Goal: Task Accomplishment & Management: Complete application form

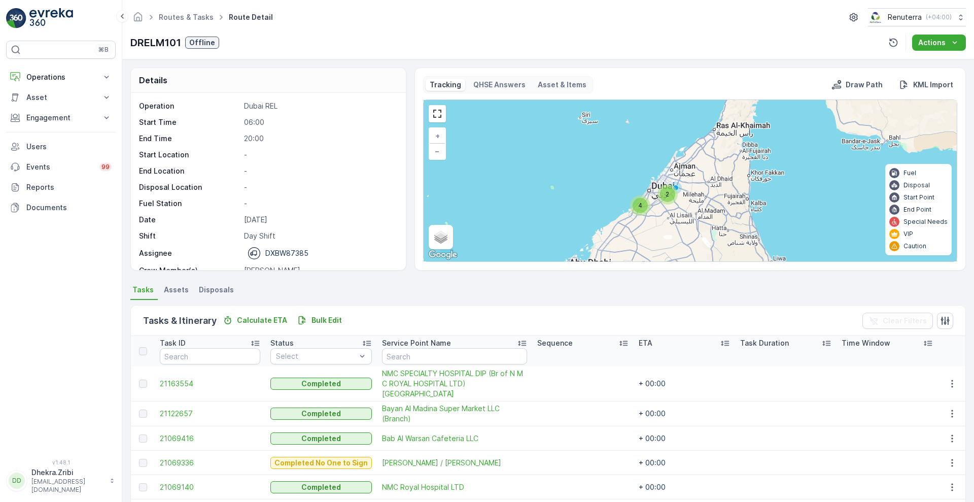
scroll to position [140, 0]
click at [71, 74] on p "Operations" at bounding box center [60, 77] width 69 height 10
click at [47, 119] on p "Routes & Tasks" at bounding box center [52, 123] width 52 height 10
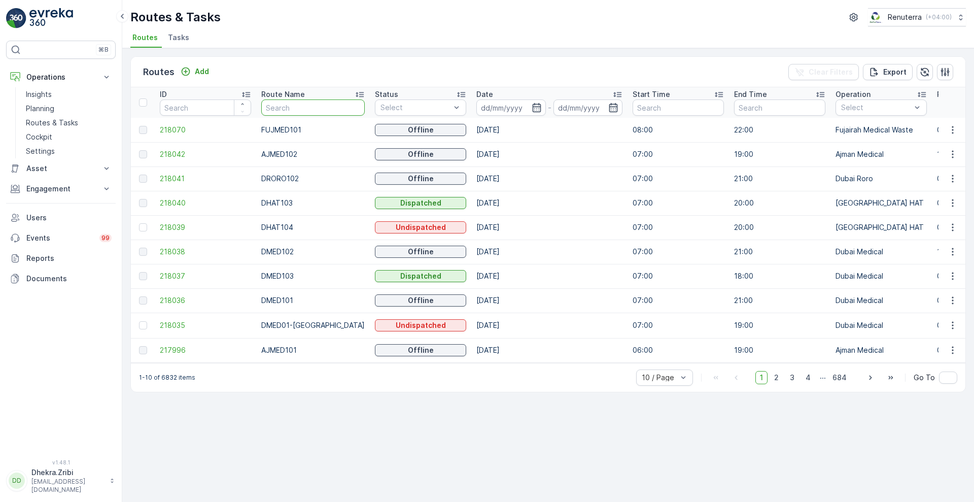
click at [281, 112] on input "text" at bounding box center [313, 107] width 104 height 16
type input "re"
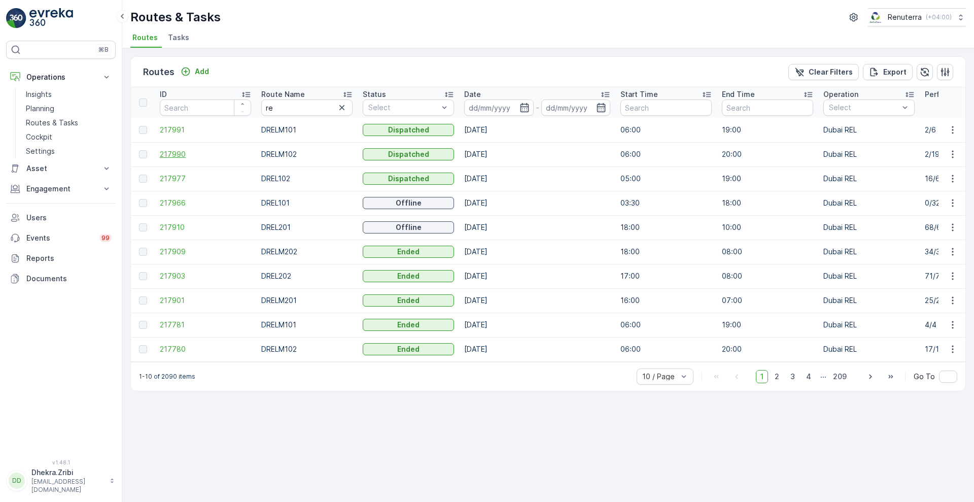
click at [171, 153] on span "217990" at bounding box center [205, 154] width 91 height 10
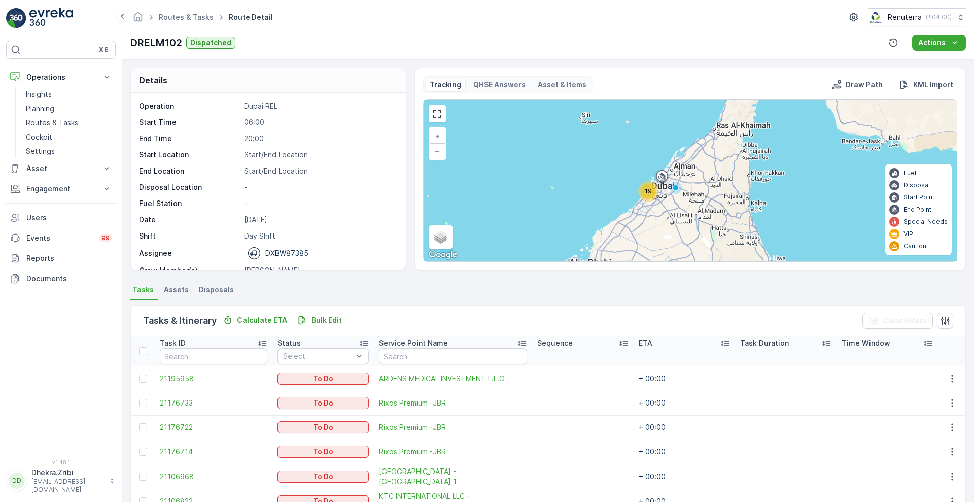
scroll to position [152, 0]
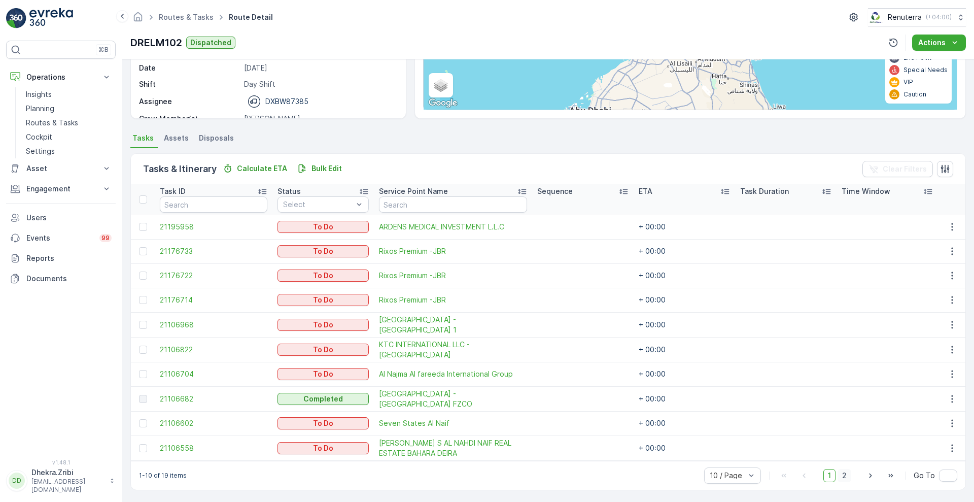
click at [846, 478] on span "2" at bounding box center [845, 475] width 14 height 13
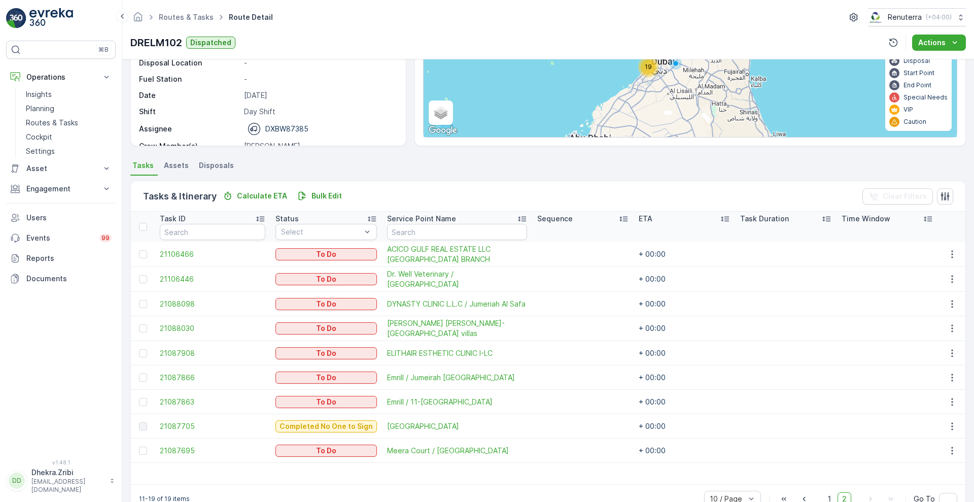
scroll to position [149, 0]
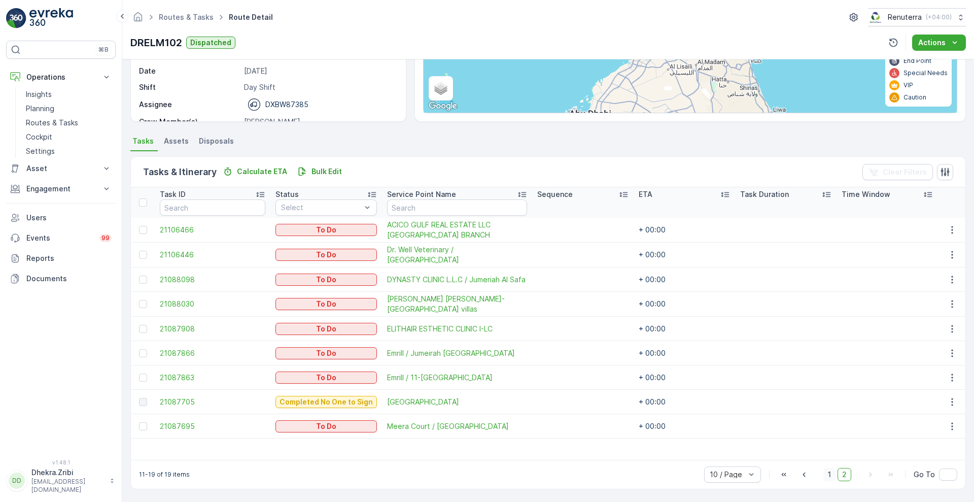
click at [824, 474] on span "1" at bounding box center [830, 474] width 12 height 13
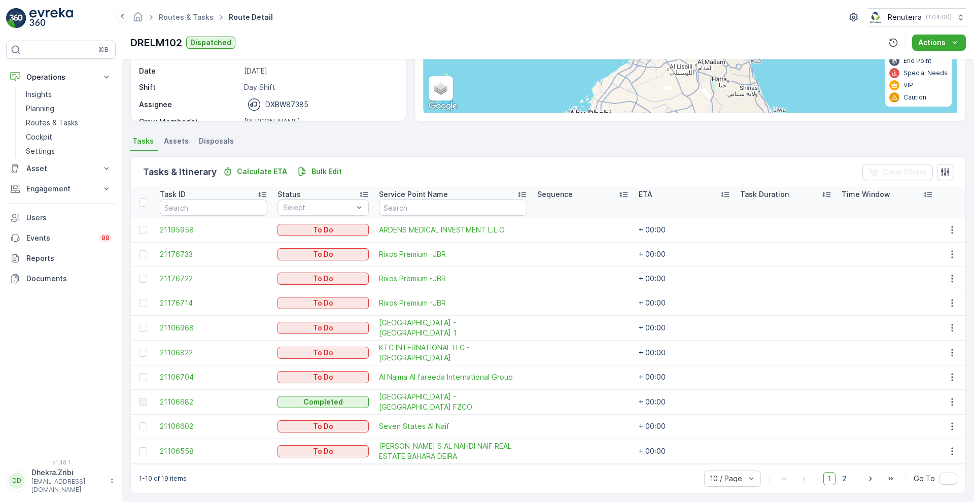
scroll to position [152, 0]
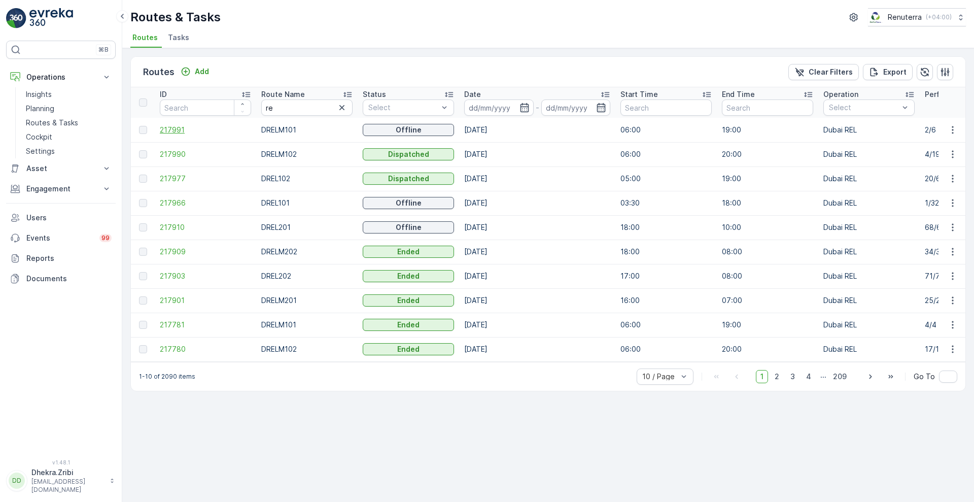
click at [167, 132] on span "217991" at bounding box center [205, 130] width 91 height 10
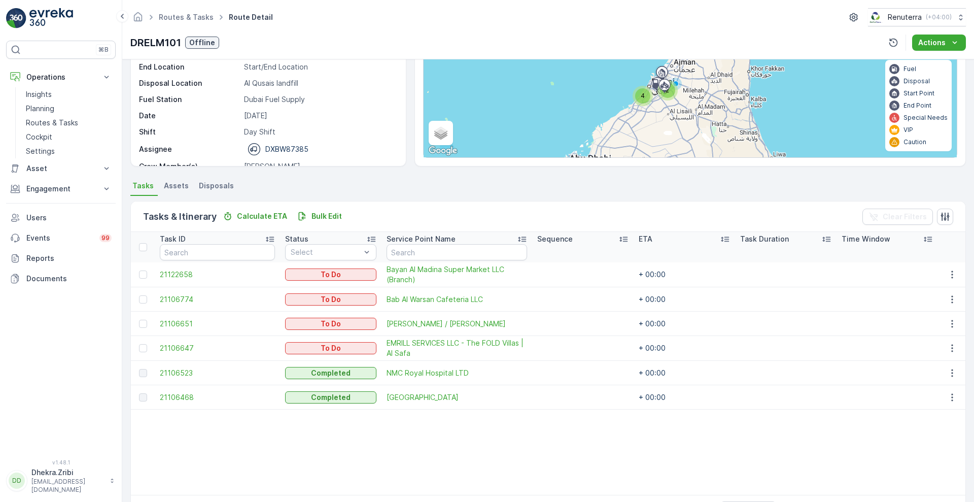
scroll to position [140, 0]
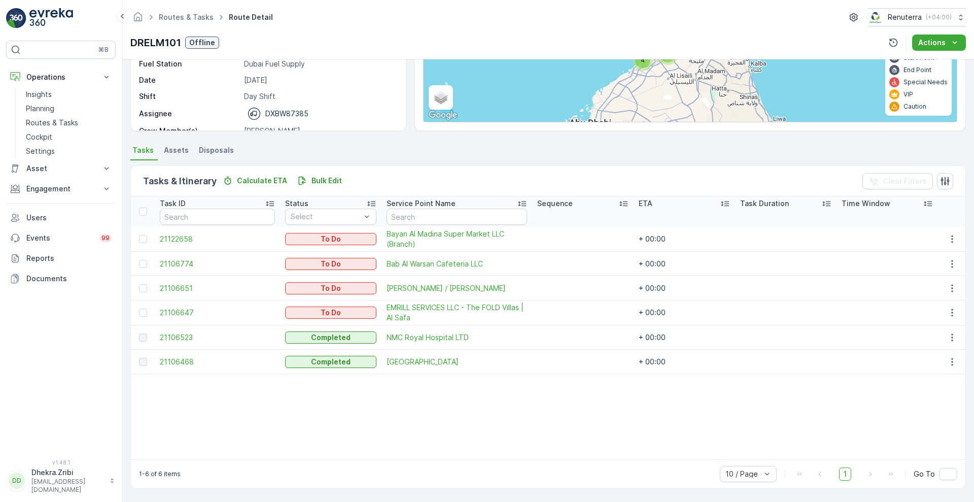
click at [401, 120] on div "Operation Dubai REL Start Time 06:00 End Time 19:00 Start Location Start/End Lo…" at bounding box center [268, 41] width 275 height 177
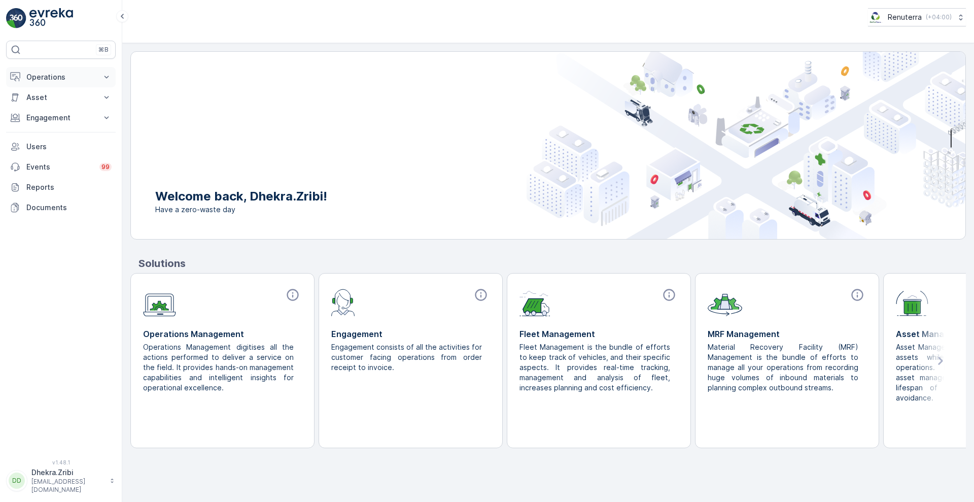
click at [104, 80] on icon at bounding box center [107, 77] width 10 height 10
click at [61, 124] on p "Routes & Tasks" at bounding box center [52, 123] width 52 height 10
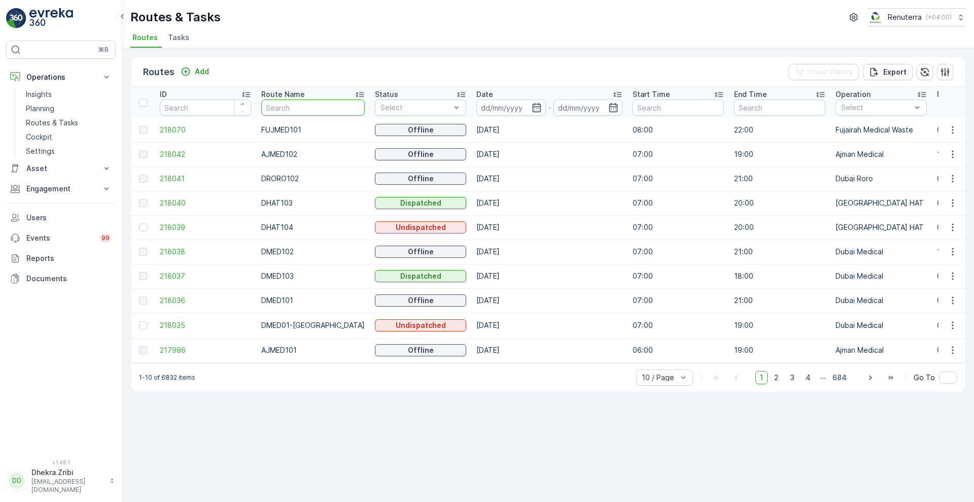
click at [297, 110] on input "text" at bounding box center [313, 107] width 104 height 16
type input "r"
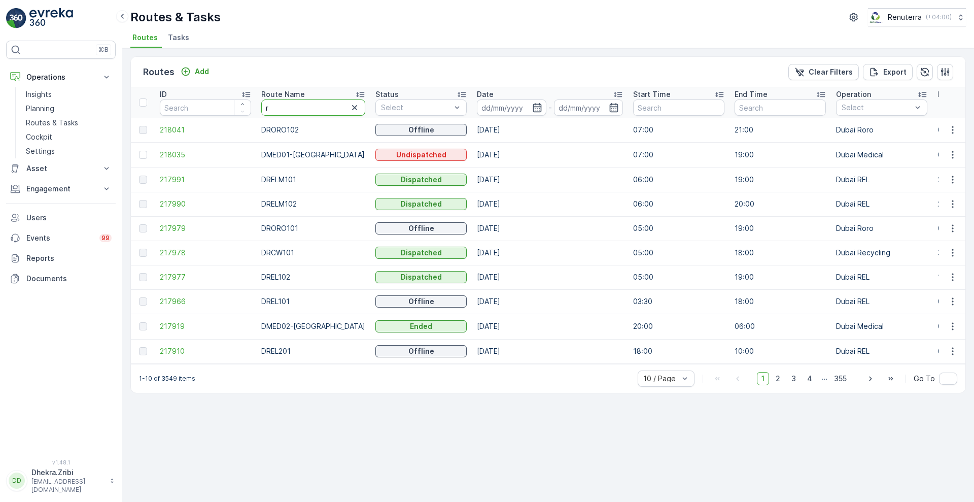
click at [297, 110] on input "r" at bounding box center [313, 107] width 104 height 16
type input "re"
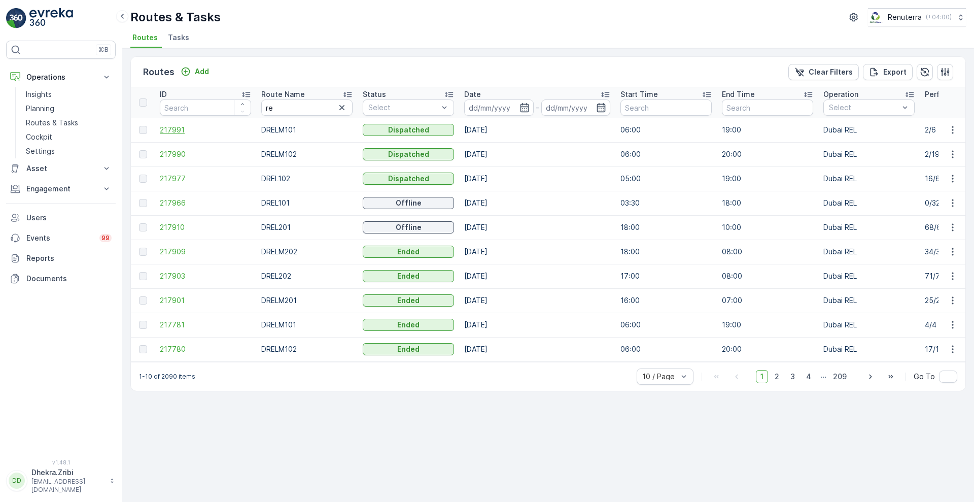
click at [175, 132] on span "217991" at bounding box center [205, 130] width 91 height 10
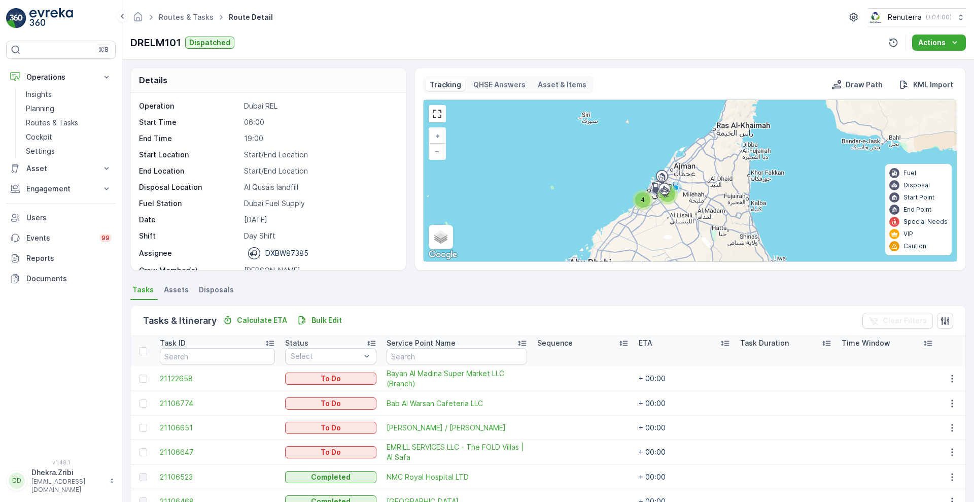
scroll to position [140, 0]
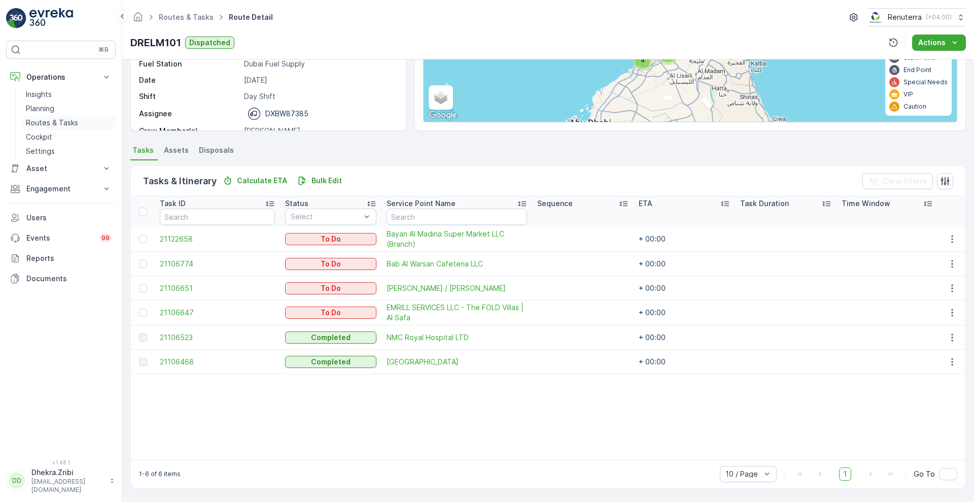
click at [42, 121] on p "Routes & Tasks" at bounding box center [52, 123] width 52 height 10
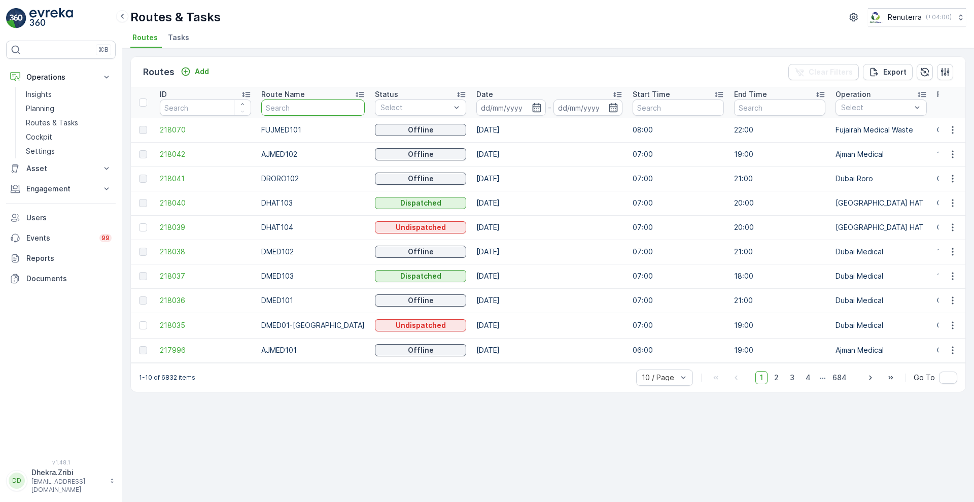
click at [307, 107] on input "text" at bounding box center [313, 107] width 104 height 16
type input "kha"
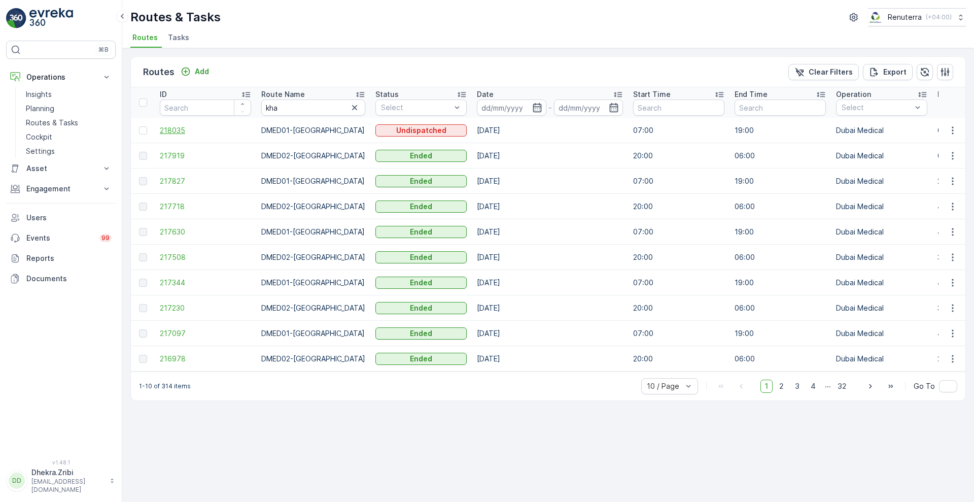
click at [170, 127] on span "218035" at bounding box center [205, 130] width 91 height 10
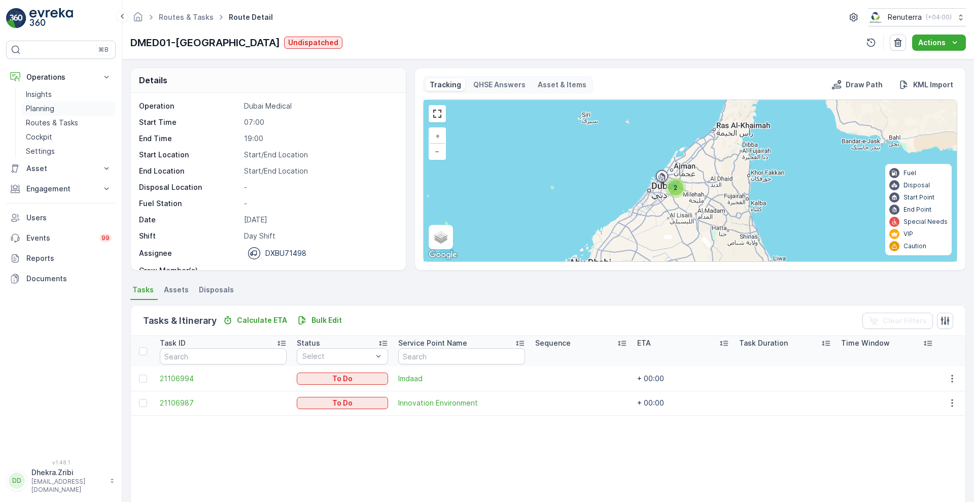
click at [41, 113] on p "Planning" at bounding box center [40, 109] width 28 height 10
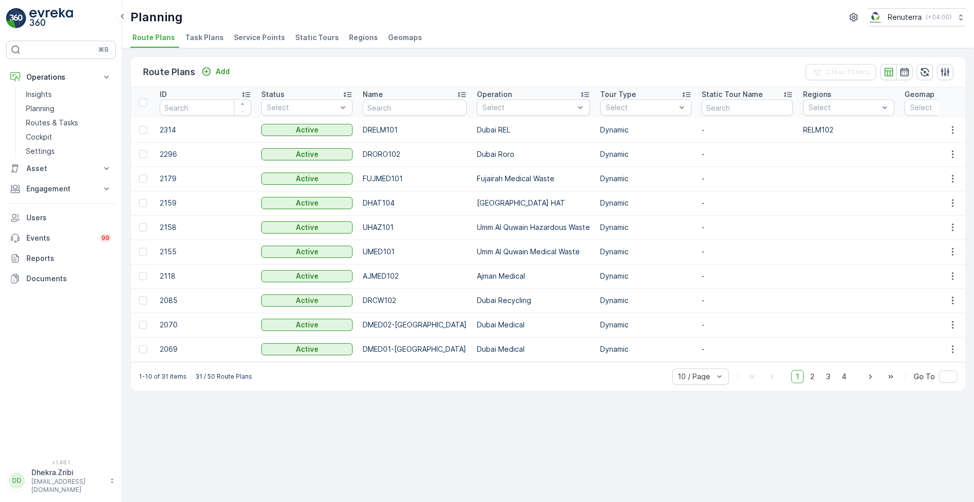
click at [256, 33] on span "Service Points" at bounding box center [259, 37] width 51 height 10
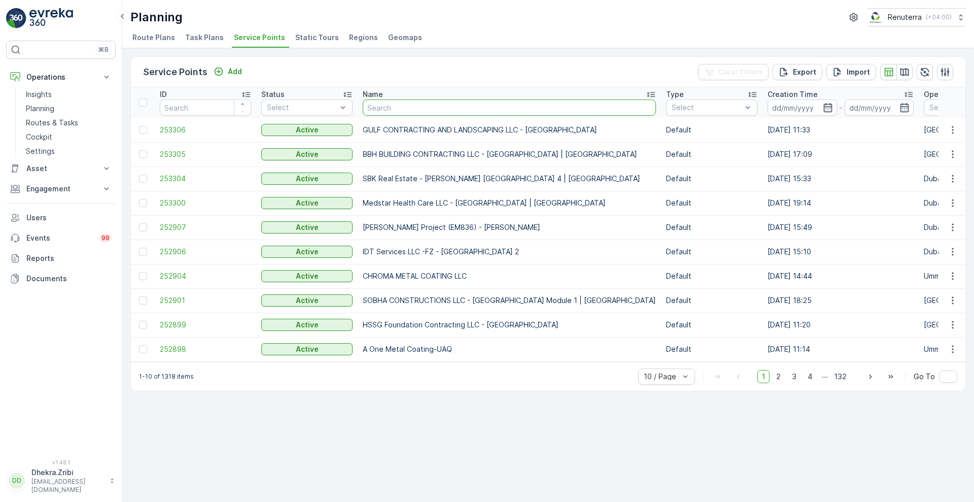
click at [431, 106] on input "text" at bounding box center [509, 107] width 293 height 16
type input "nep"
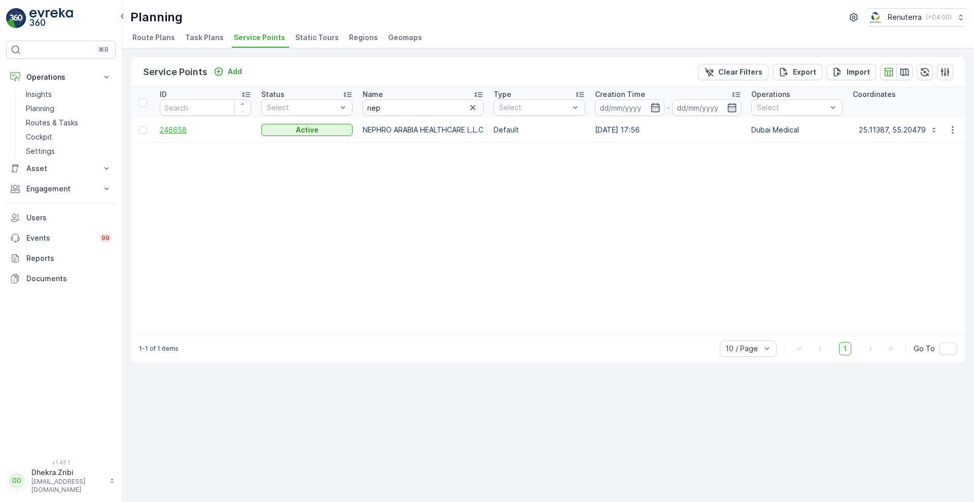
click at [176, 133] on span "246658" at bounding box center [205, 130] width 91 height 10
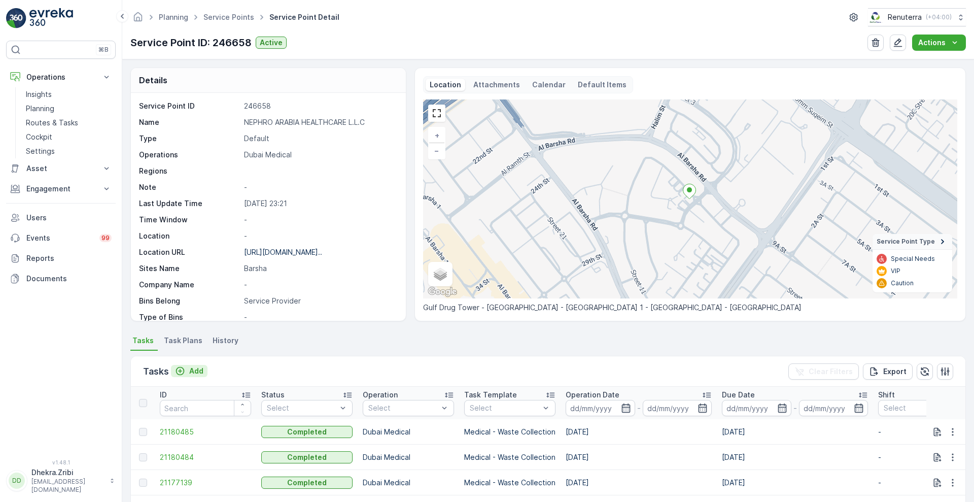
click at [189, 370] on p "Add" at bounding box center [196, 371] width 14 height 10
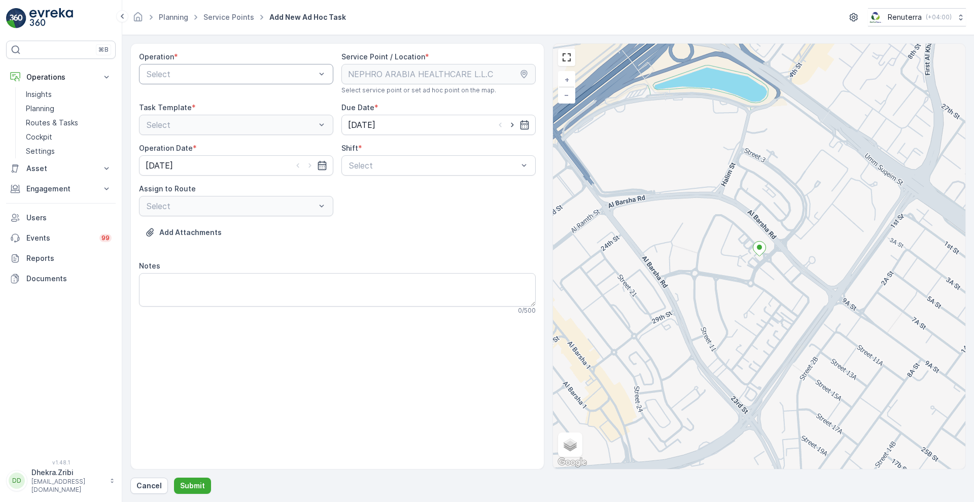
click at [297, 80] on div "Select" at bounding box center [236, 74] width 194 height 20
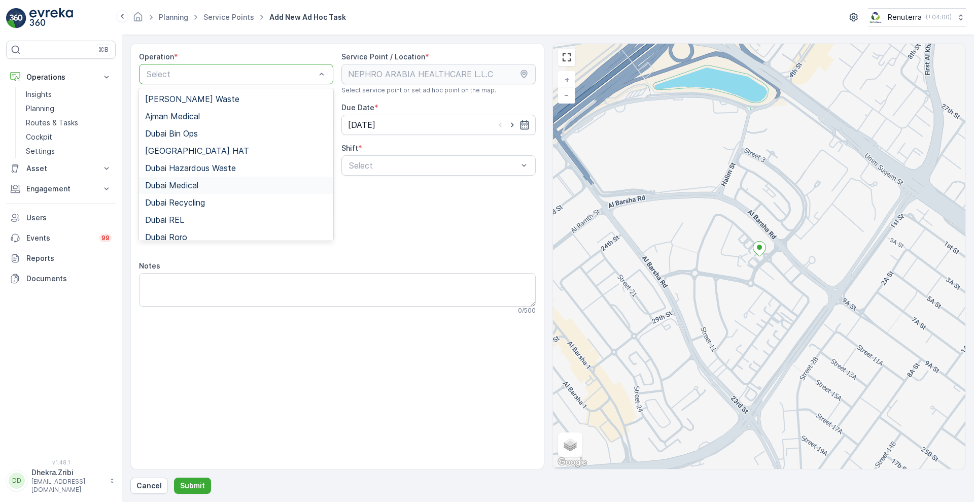
click at [208, 183] on div "Dubai Medical" at bounding box center [236, 185] width 182 height 9
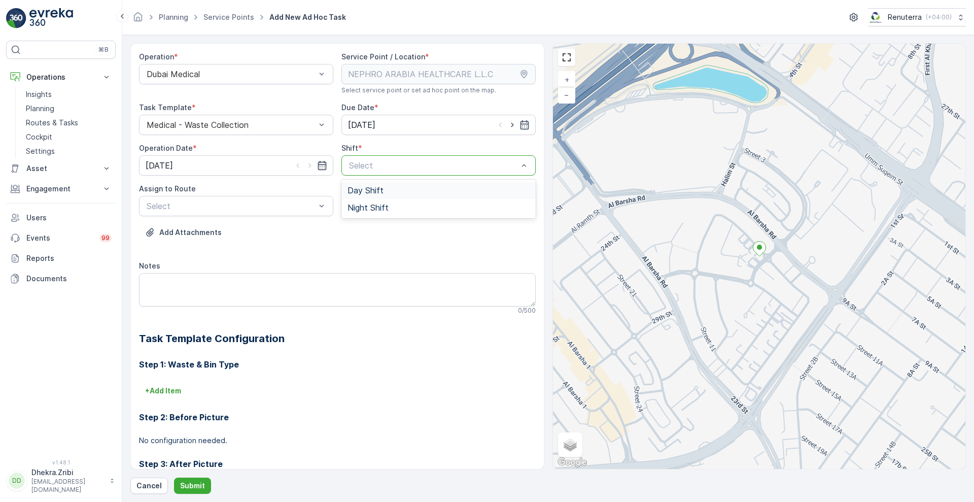
click at [367, 161] on div at bounding box center [433, 165] width 171 height 9
click at [353, 184] on div "Day Shift" at bounding box center [439, 190] width 194 height 17
click at [273, 209] on div at bounding box center [231, 205] width 171 height 9
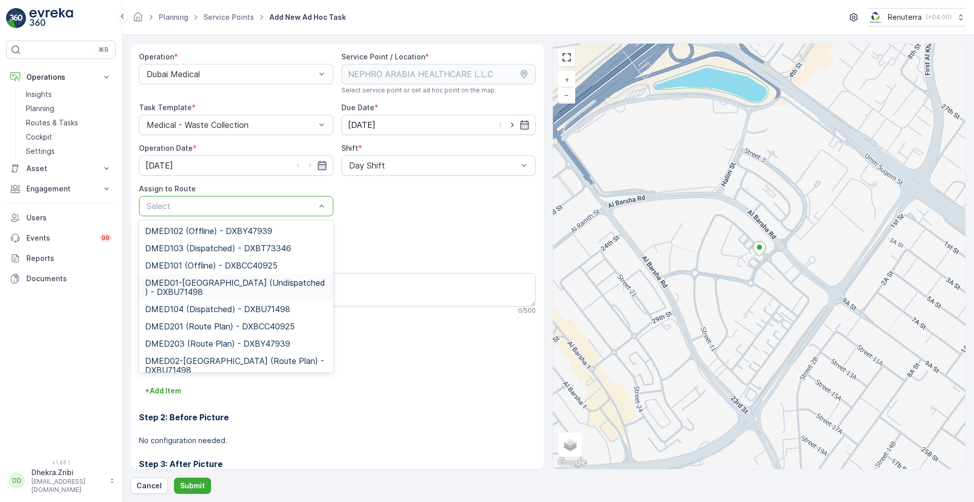
click at [187, 285] on span "DMED01-Khawaneej Yard (Undispatched ) - DXBU71498" at bounding box center [236, 287] width 182 height 18
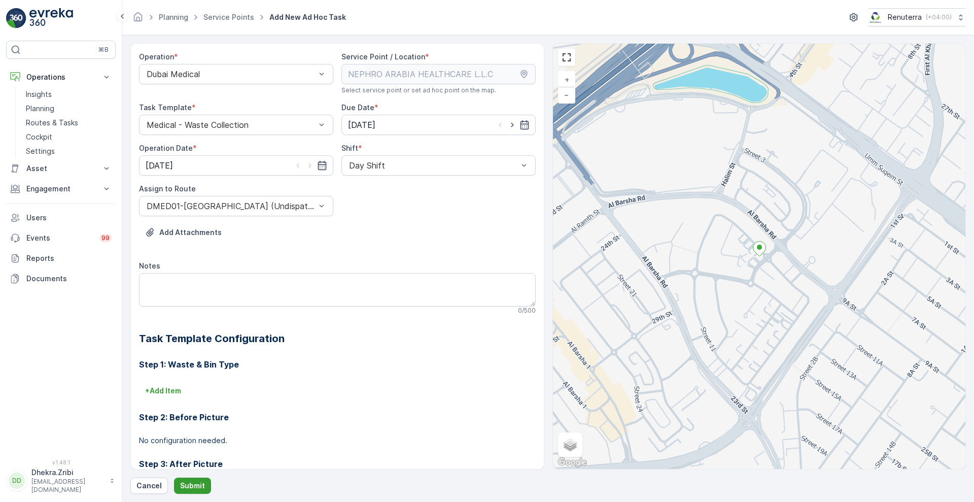
click at [195, 486] on p "Submit" at bounding box center [192, 486] width 25 height 10
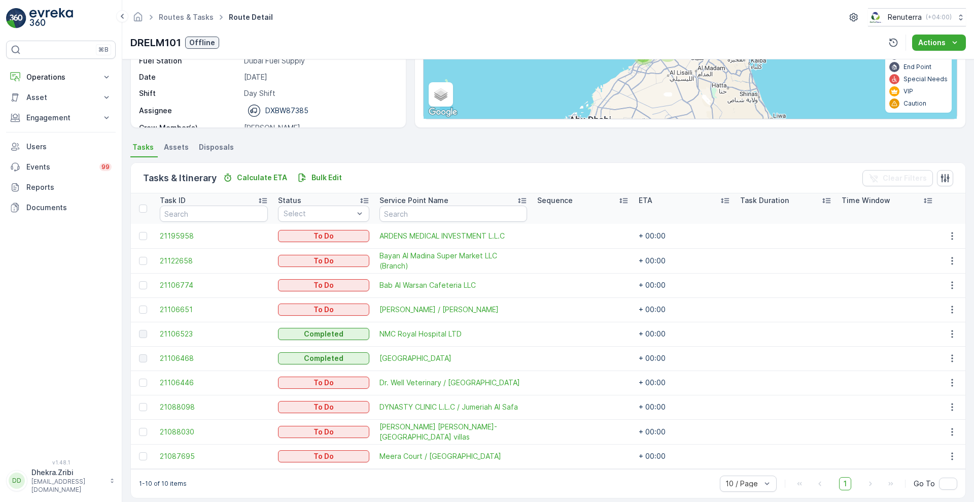
scroll to position [152, 0]
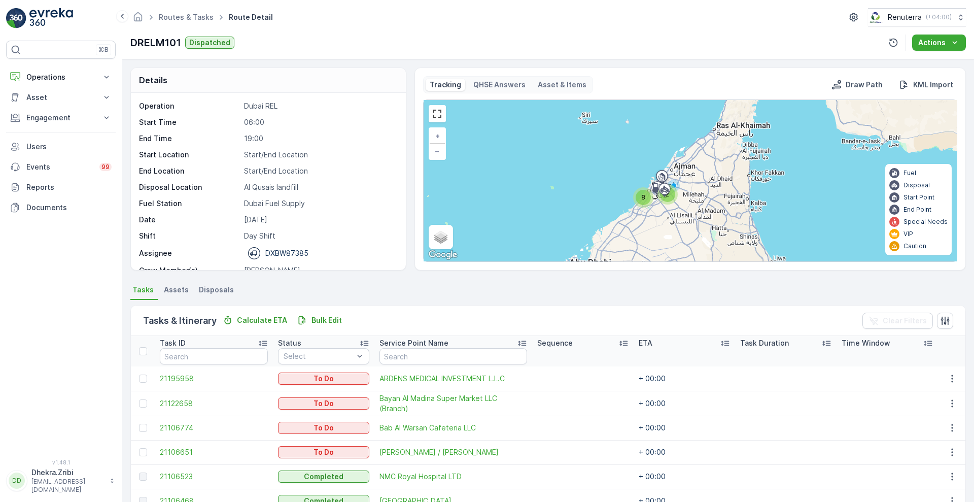
scroll to position [152, 0]
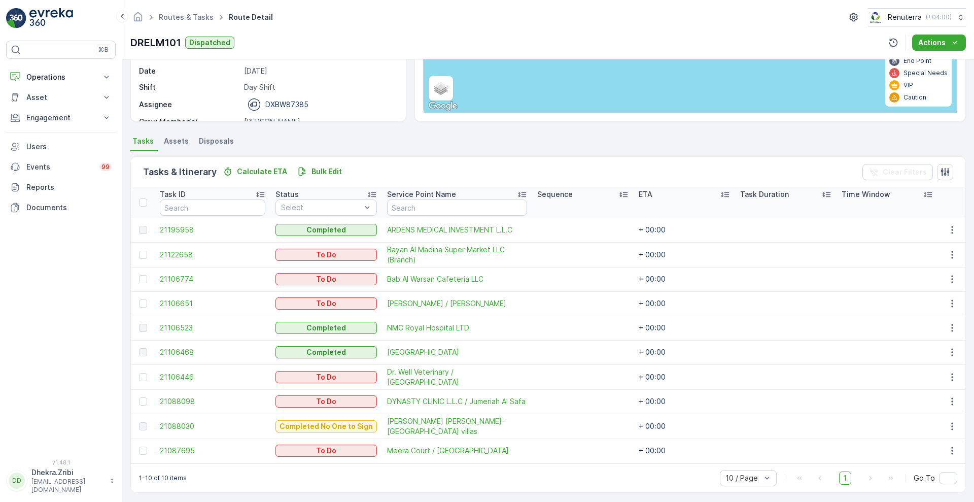
scroll to position [152, 0]
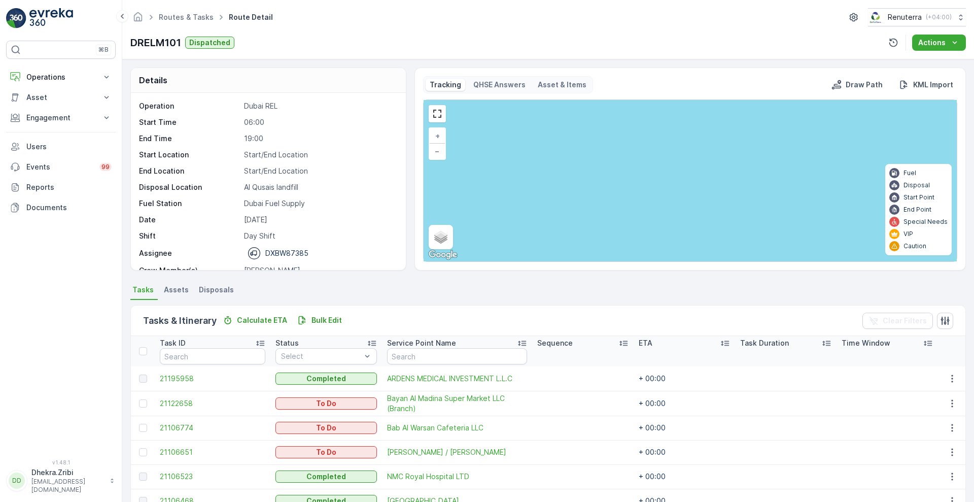
scroll to position [152, 0]
